Goal: Information Seeking & Learning: Find specific fact

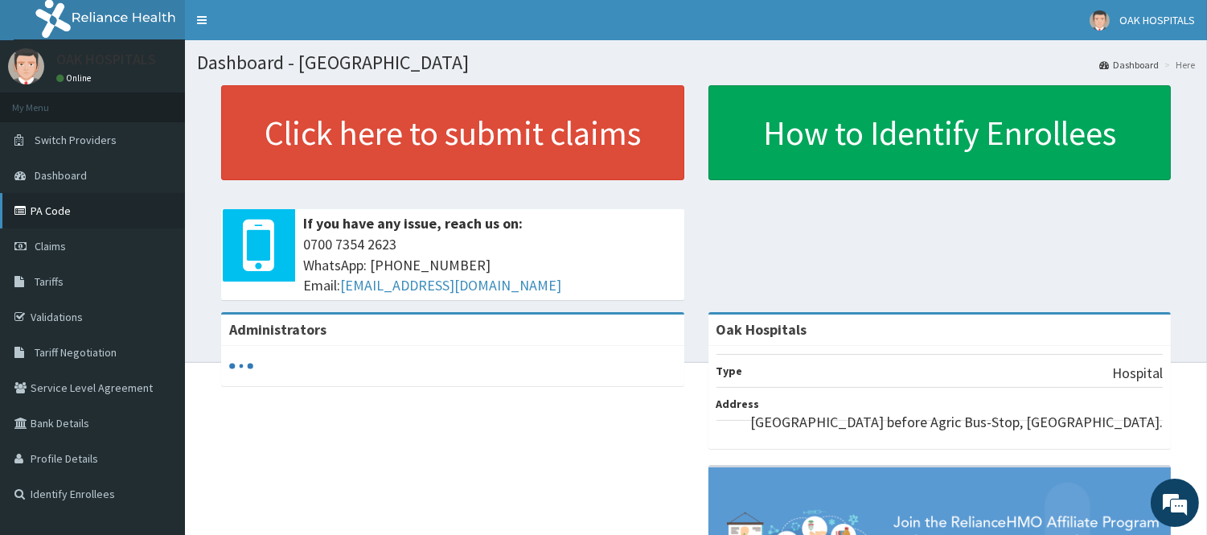
click at [59, 211] on link "PA Code" at bounding box center [92, 210] width 185 height 35
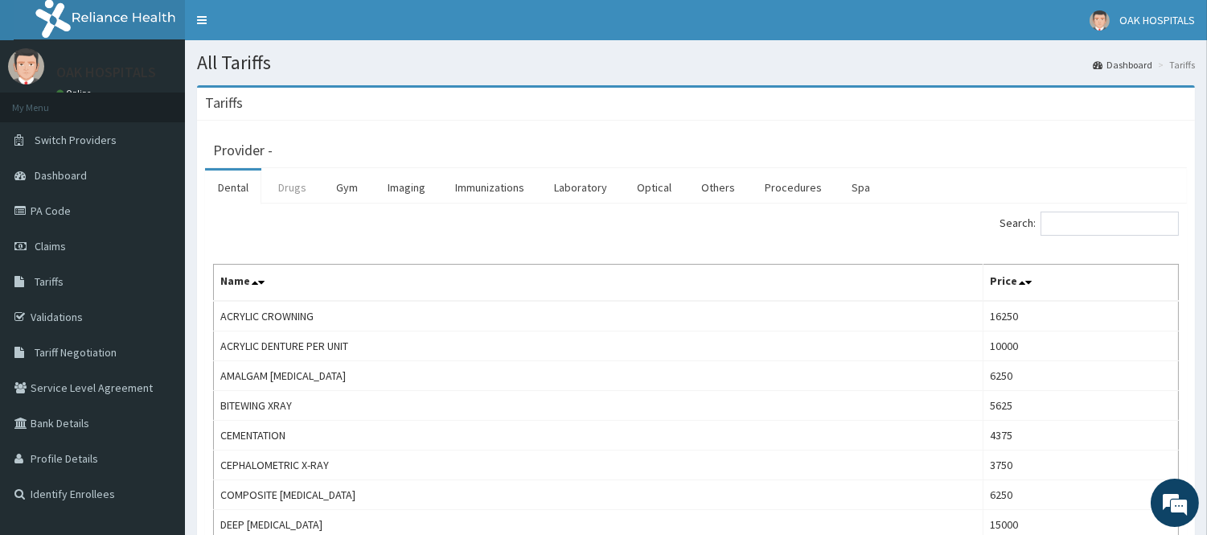
click at [290, 189] on link "Drugs" at bounding box center [292, 187] width 54 height 34
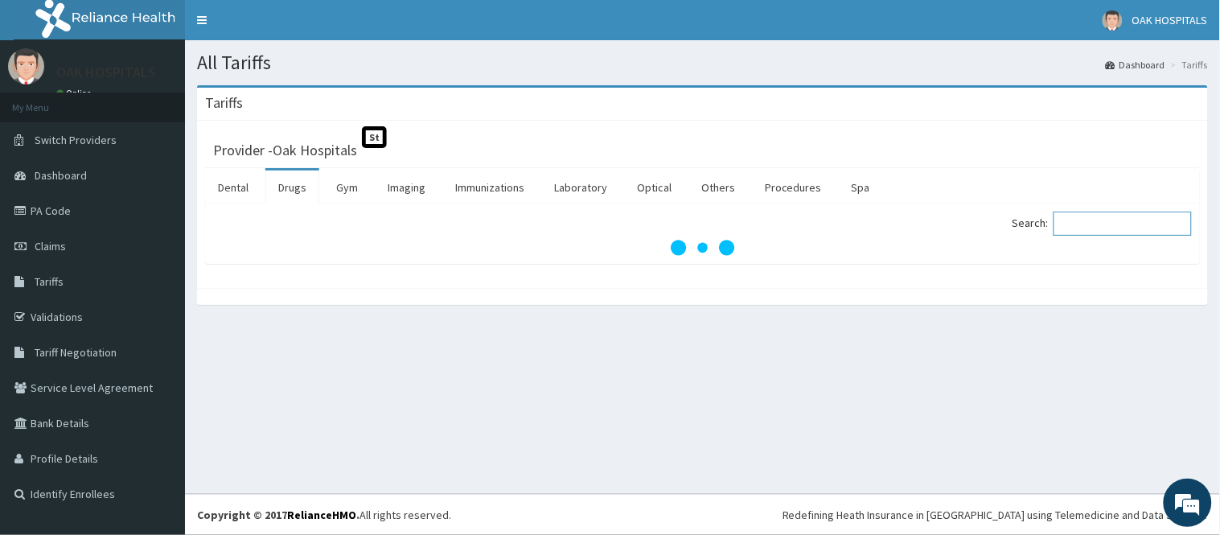
click at [1081, 223] on input "Search:" at bounding box center [1122, 223] width 138 height 24
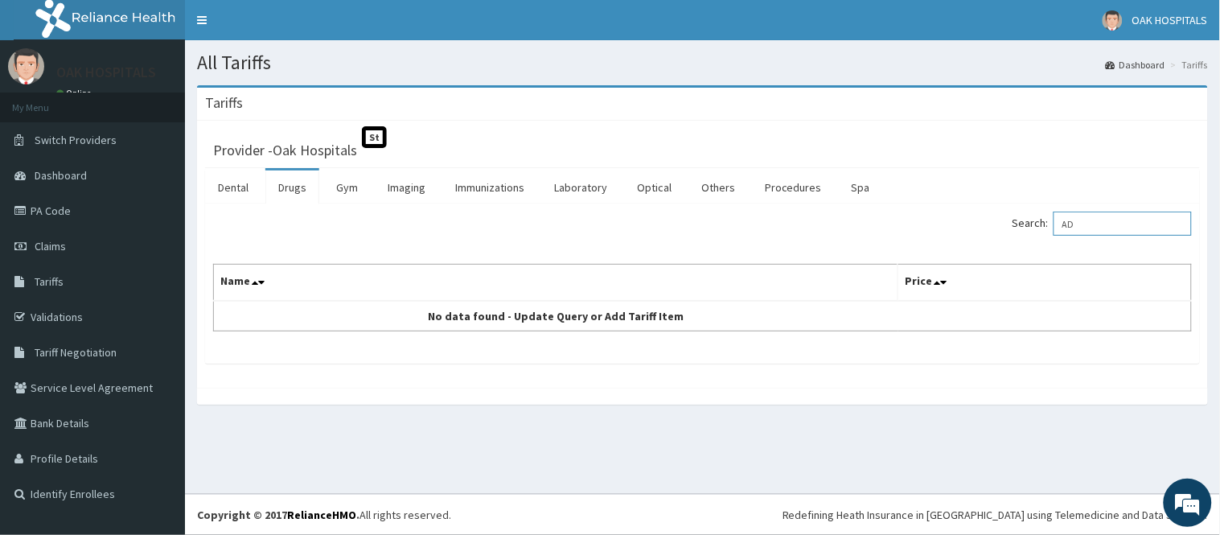
type input "A"
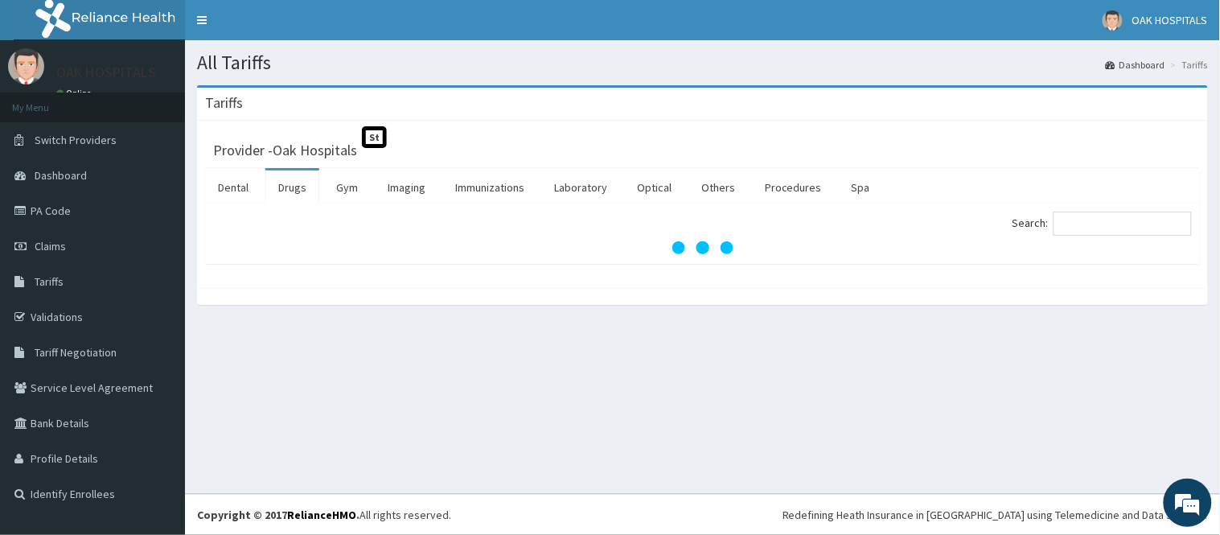
click at [297, 191] on link "Drugs" at bounding box center [292, 187] width 54 height 34
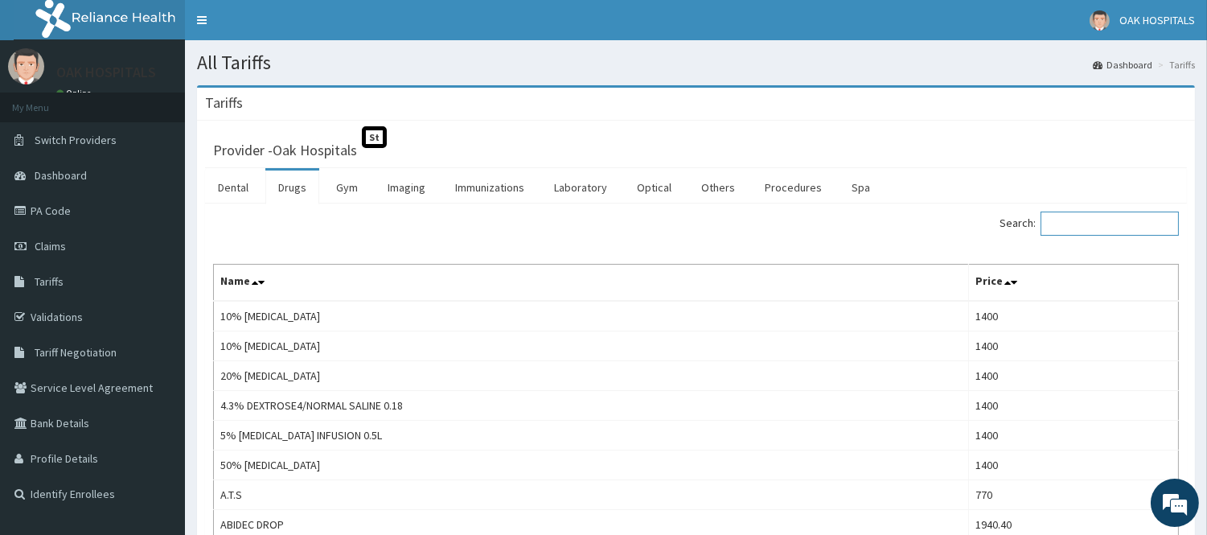
click at [1098, 217] on input "Search:" at bounding box center [1109, 223] width 138 height 24
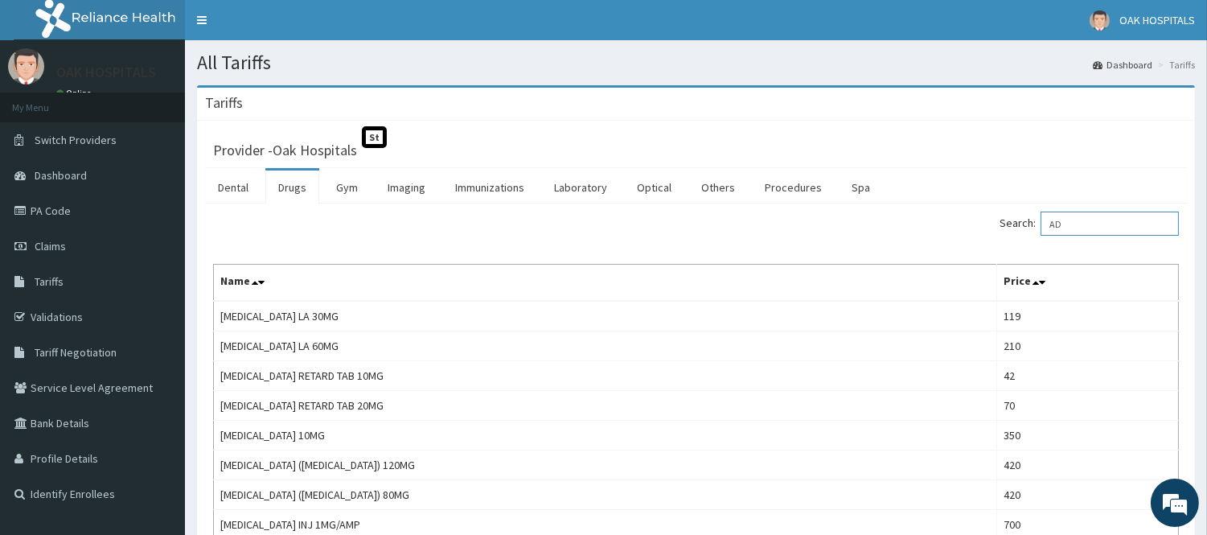
type input "A"
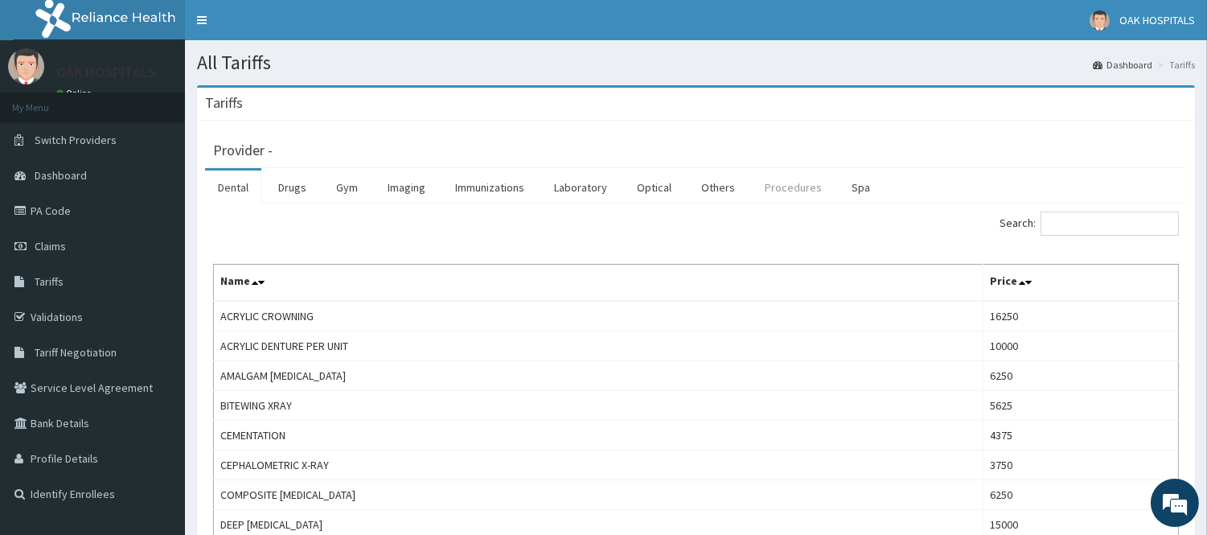
click at [788, 189] on link "Procedures" at bounding box center [793, 187] width 83 height 34
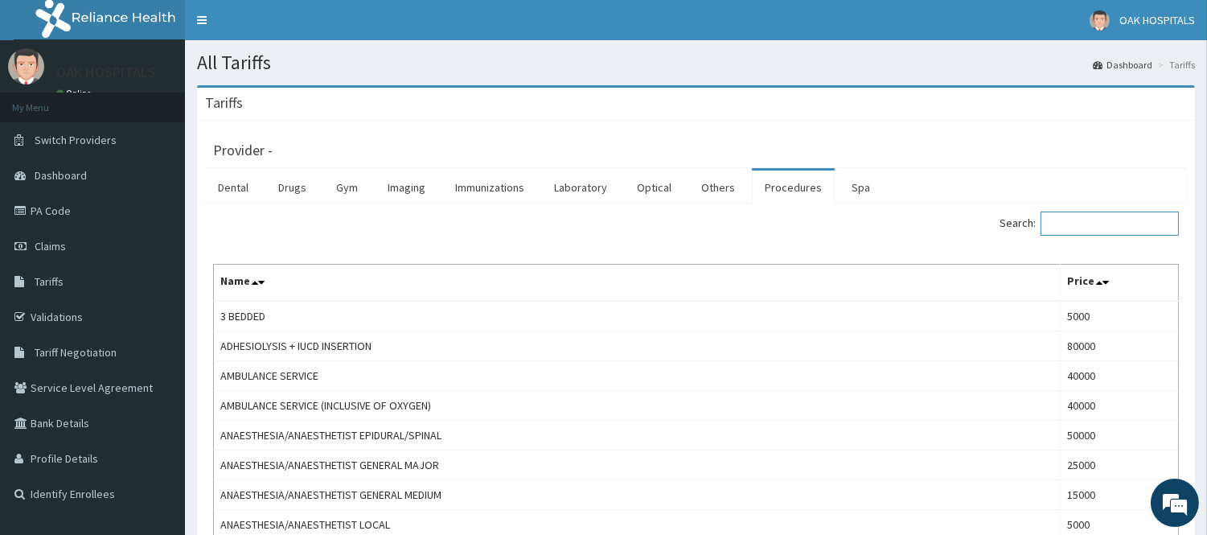
click at [1143, 225] on input "Search:" at bounding box center [1109, 223] width 138 height 24
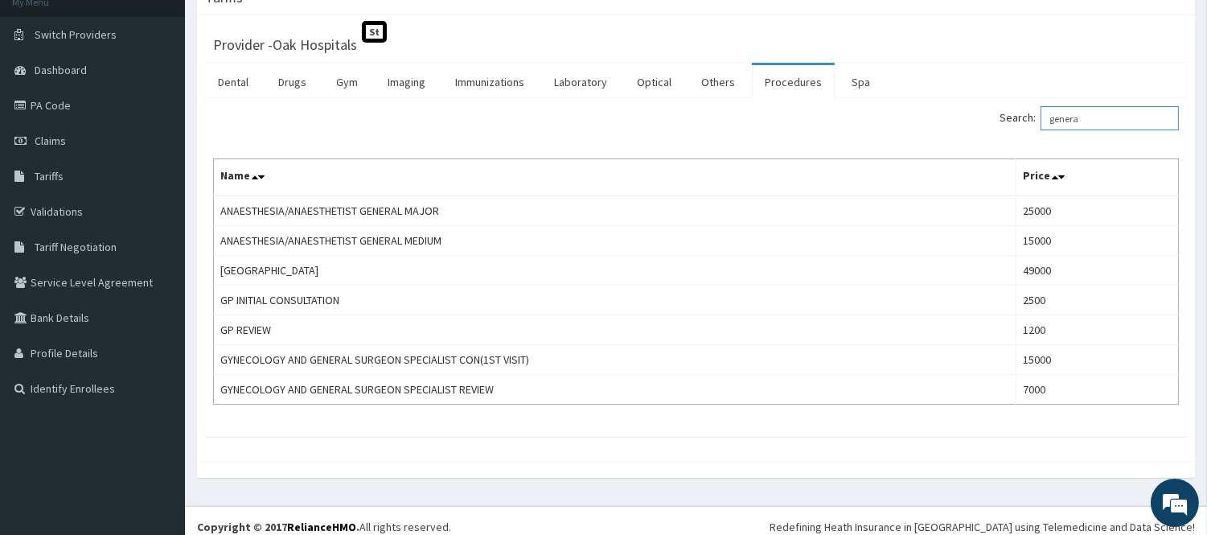
scroll to position [117, 0]
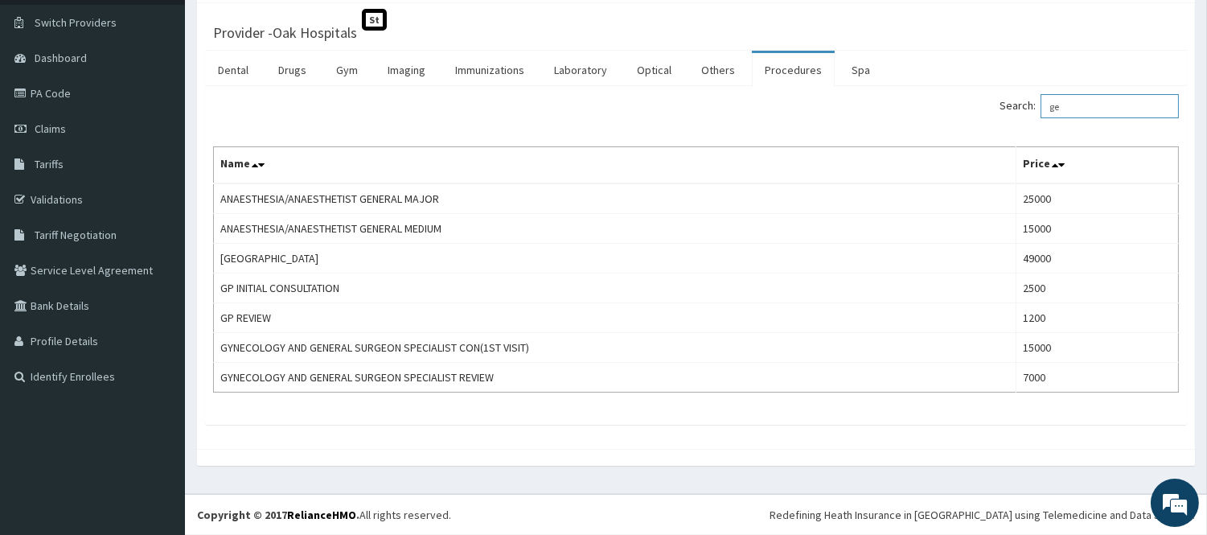
type input "g"
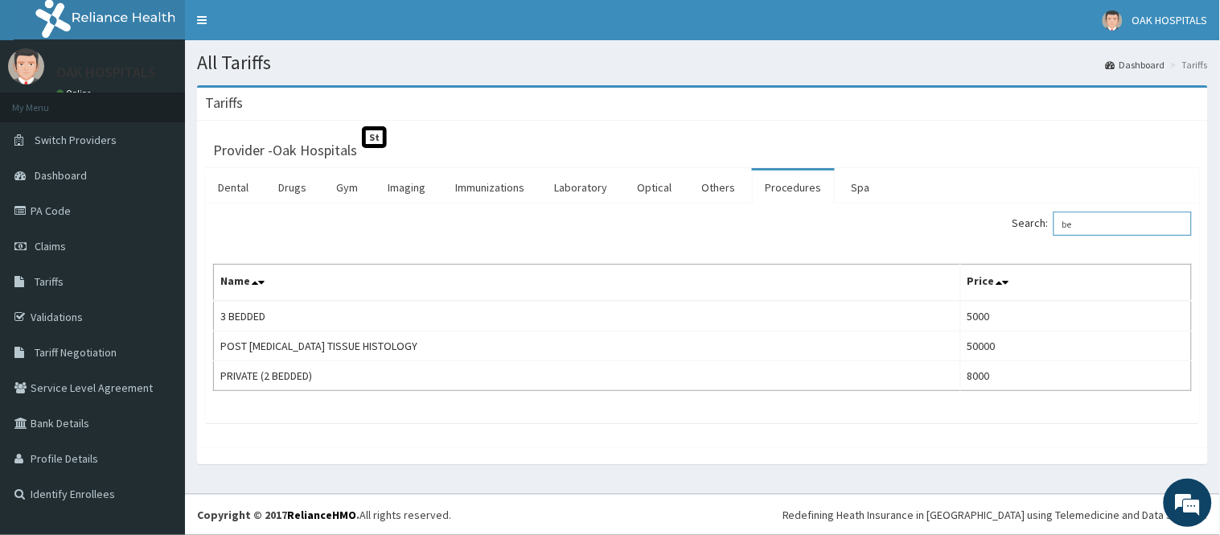
type input "b"
